Goal: Transaction & Acquisition: Register for event/course

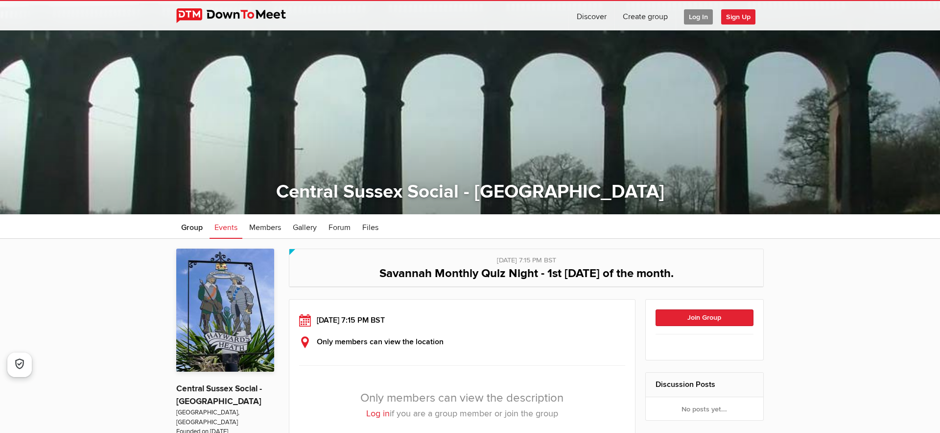
scroll to position [50, 0]
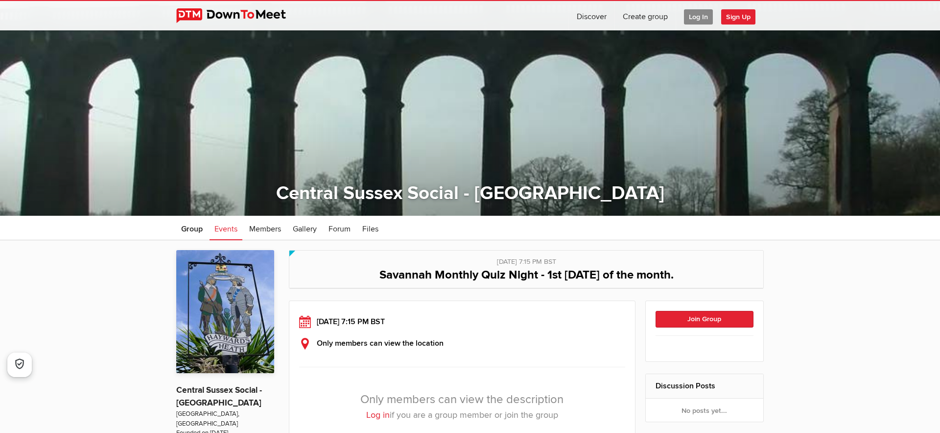
click at [228, 230] on span "Events" at bounding box center [226, 229] width 23 height 10
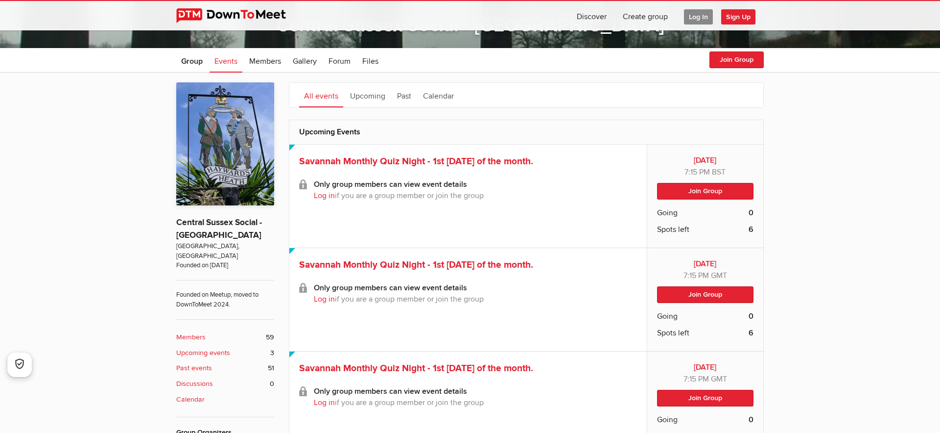
scroll to position [219, 0]
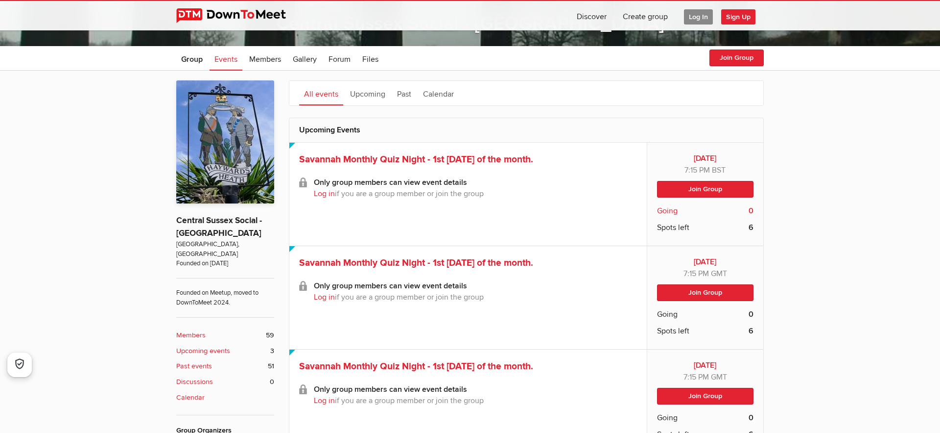
click at [675, 211] on span "Going" at bounding box center [667, 211] width 21 height 12
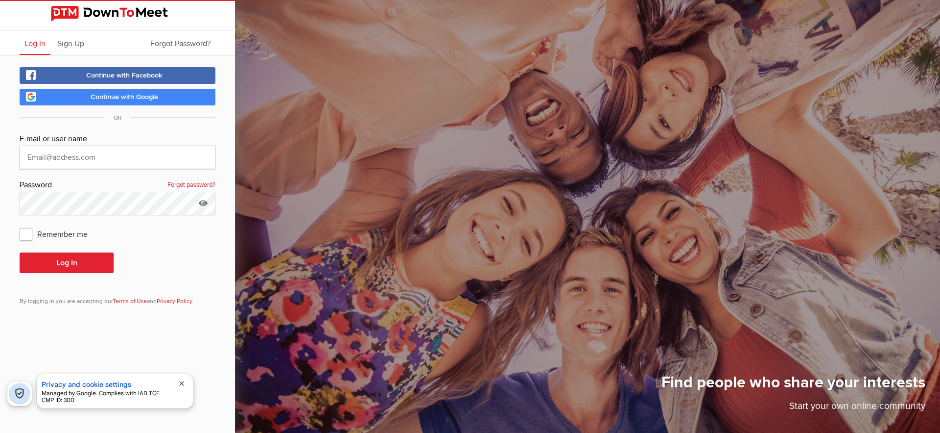
click at [89, 158] on input "text" at bounding box center [118, 157] width 196 height 24
type input "grahame.r.turner@gmail.com"
click at [27, 233] on span "Remember me" at bounding box center [59, 234] width 78 height 18
click at [20, 225] on input "Remember me" at bounding box center [19, 224] width 0 height 0
checkbox input "true"
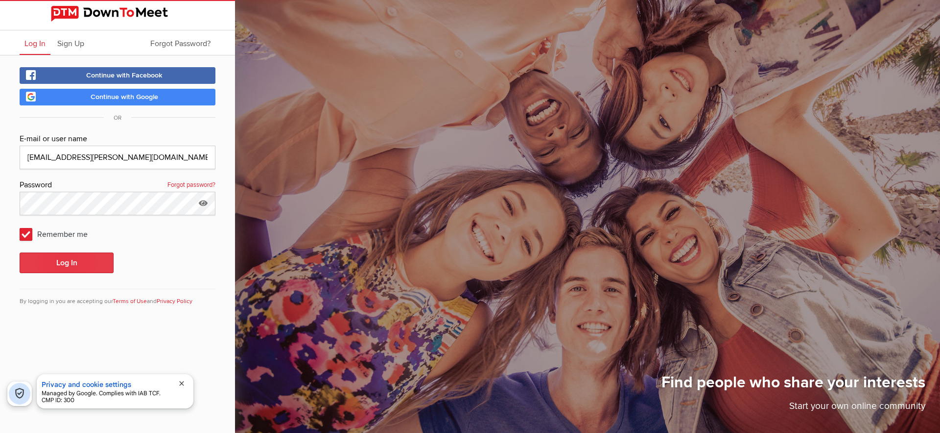
click at [68, 263] on button "Log In" at bounding box center [67, 262] width 94 height 21
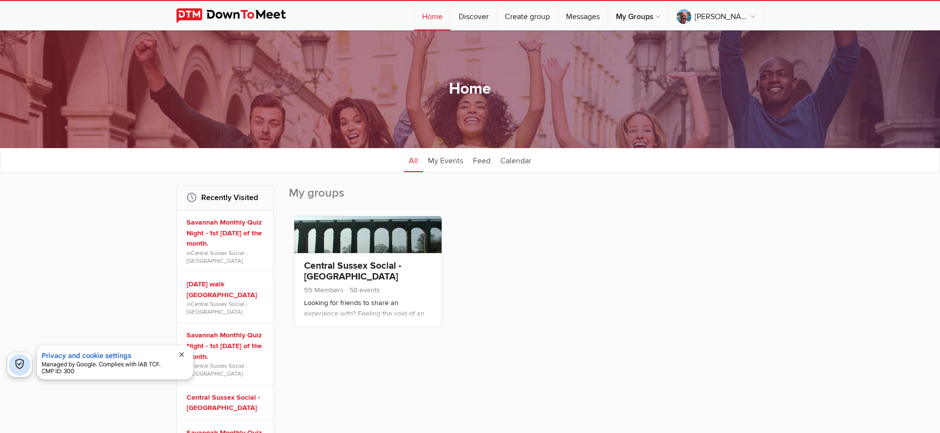
click at [418, 162] on link "All" at bounding box center [413, 159] width 19 height 24
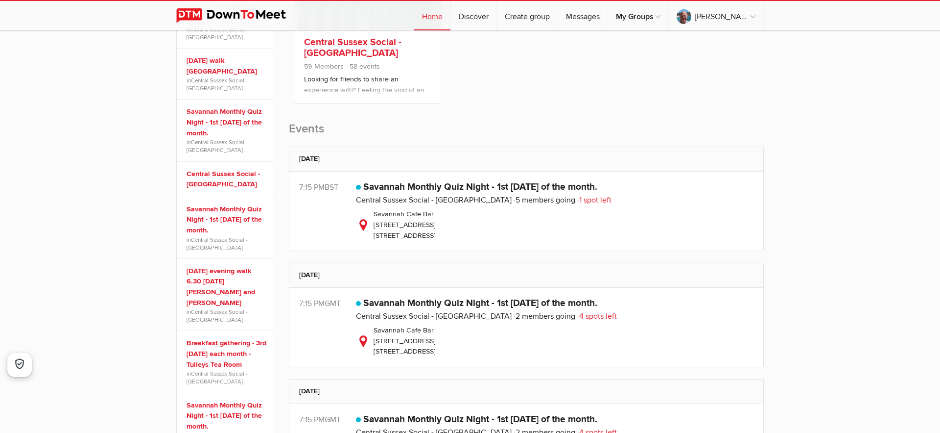
scroll to position [225, 0]
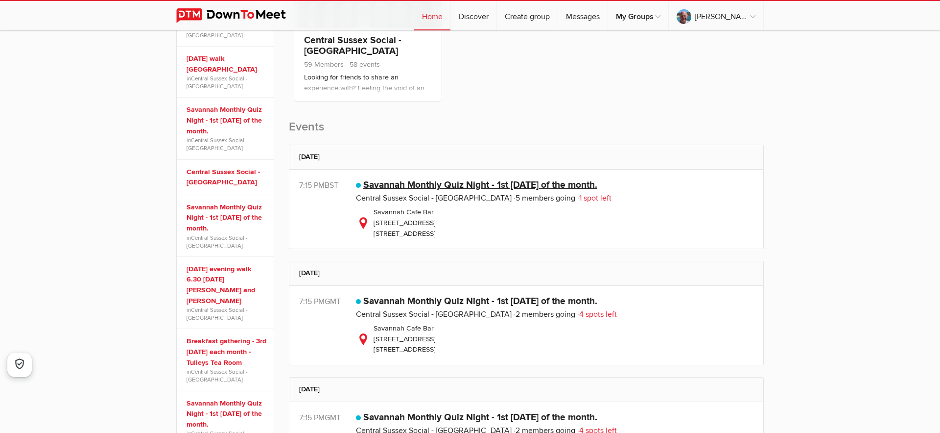
click at [389, 182] on link "Savannah Monthly Quiz Night - 1st [DATE] of the month." at bounding box center [480, 185] width 234 height 12
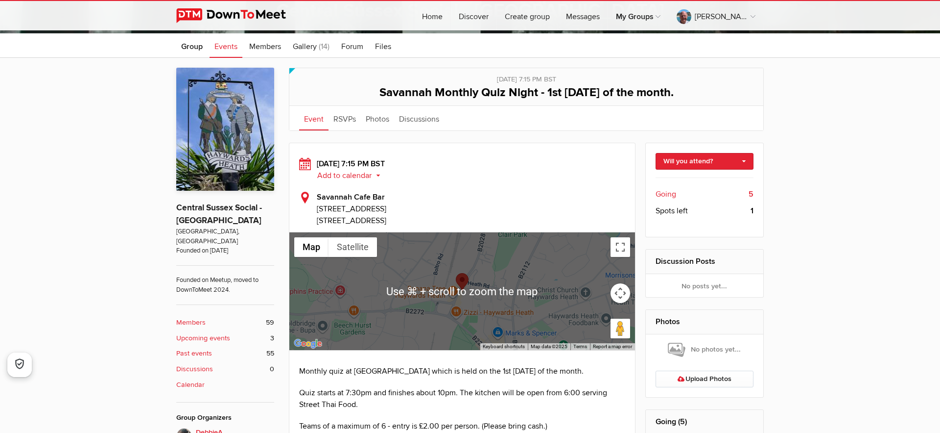
scroll to position [228, 0]
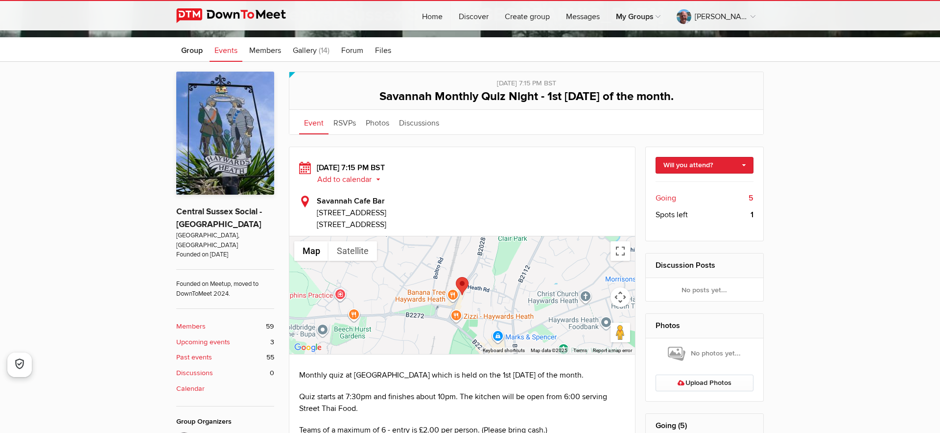
click at [220, 337] on b "Upcoming events" at bounding box center [203, 342] width 54 height 11
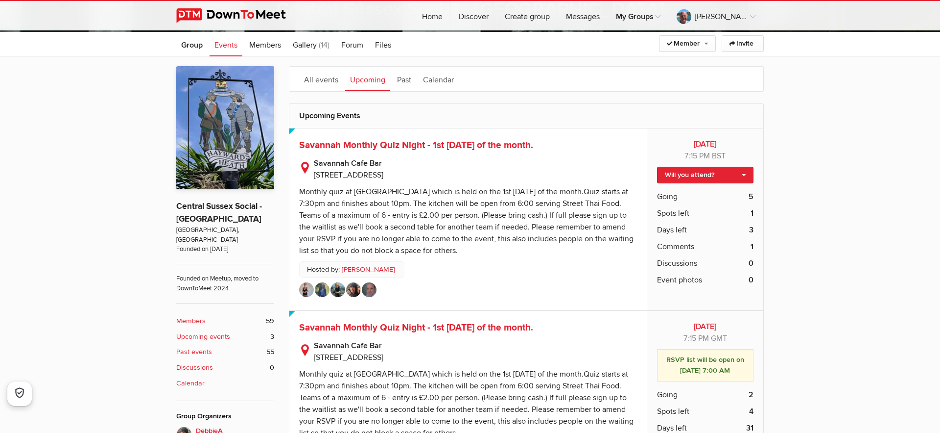
scroll to position [233, 0]
click at [672, 248] on span "Comments" at bounding box center [675, 247] width 37 height 12
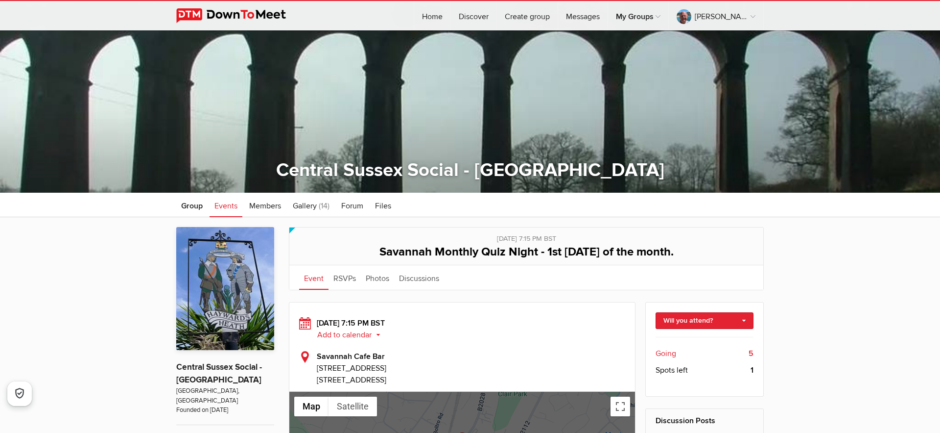
scroll to position [71, 0]
